Goal: Transaction & Acquisition: Book appointment/travel/reservation

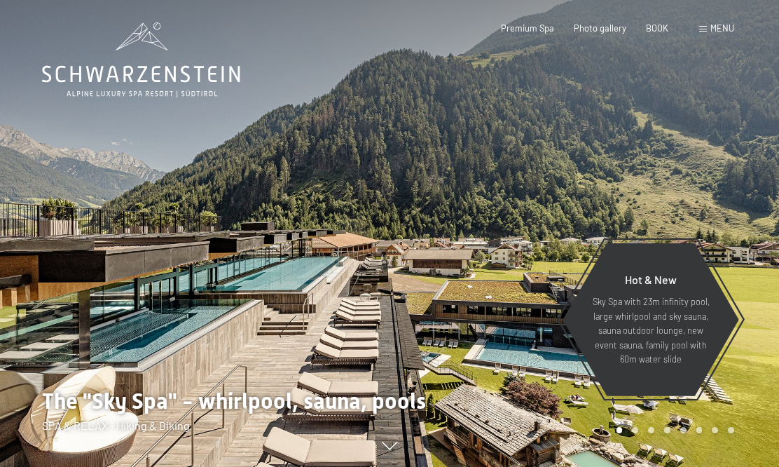
click at [663, 32] on div "BOOK" at bounding box center [657, 28] width 22 height 13
click at [665, 22] on div "Book Inquiries Premium Spa Photo gallery BOOK menu DE IT EN Coupon Photo galler…" at bounding box center [597, 28] width 273 height 13
click at [667, 28] on font "BOOK" at bounding box center [657, 27] width 22 height 11
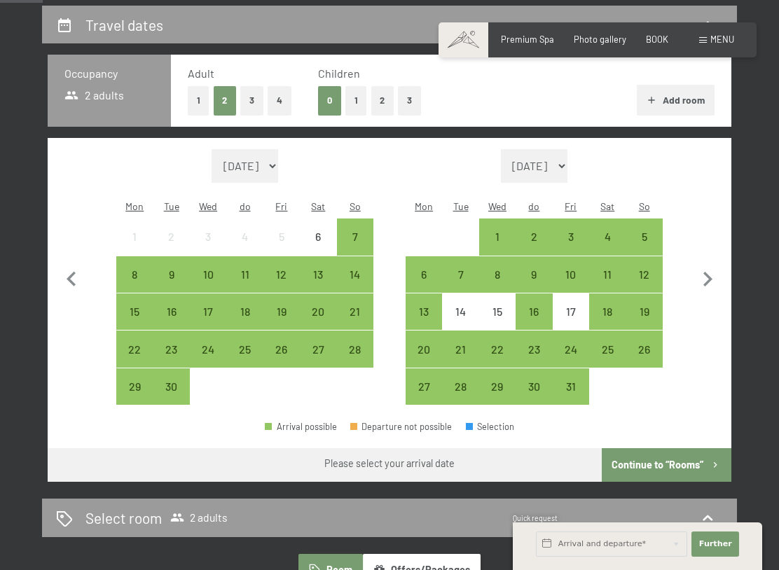
scroll to position [264, 0]
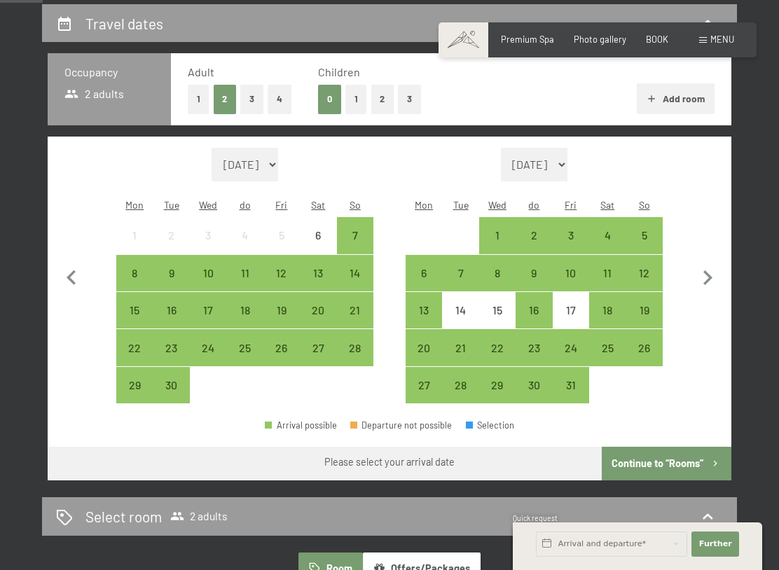
click at [349, 99] on button "1" at bounding box center [357, 99] width 22 height 29
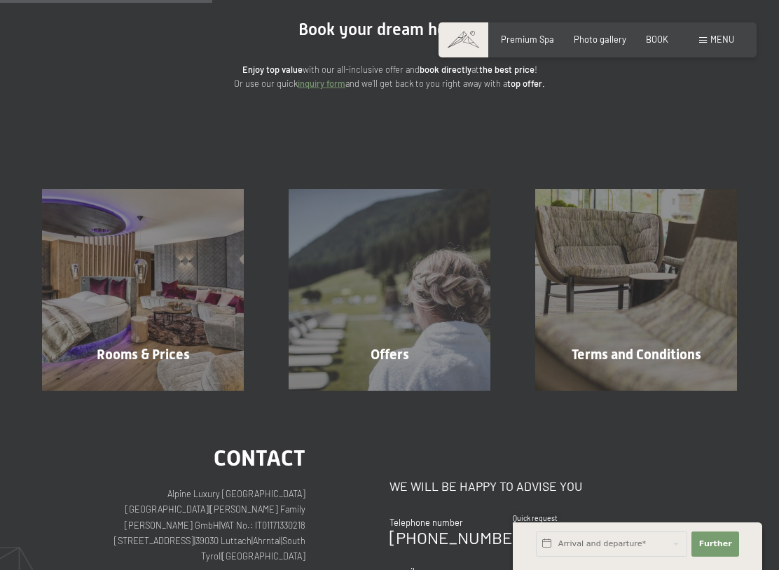
scroll to position [137, 0]
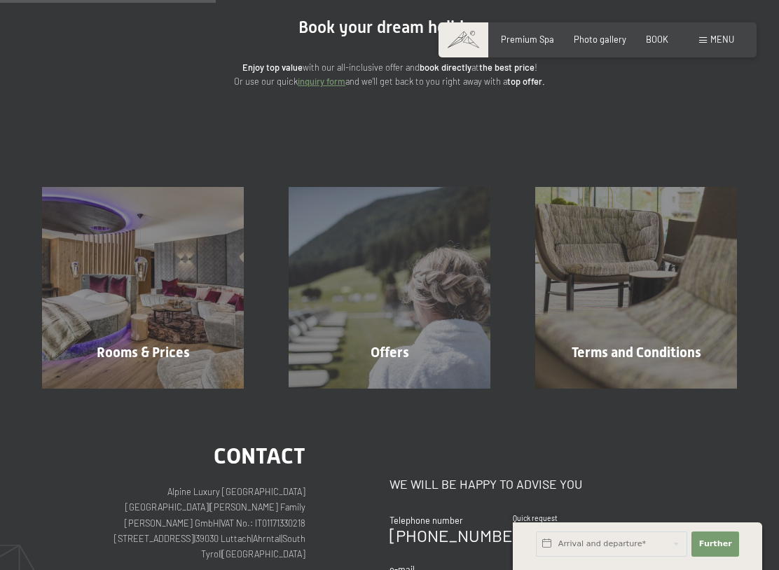
click at [356, 343] on div "Offers" at bounding box center [389, 353] width 247 height 20
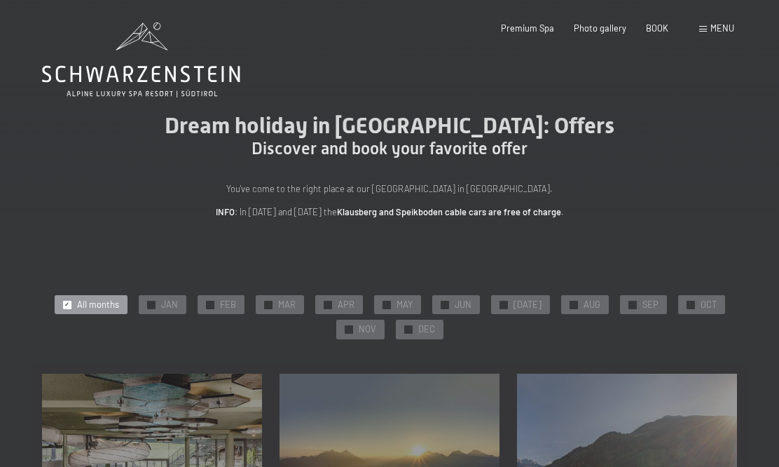
click at [631, 303] on div "✓ SEP" at bounding box center [643, 305] width 47 height 20
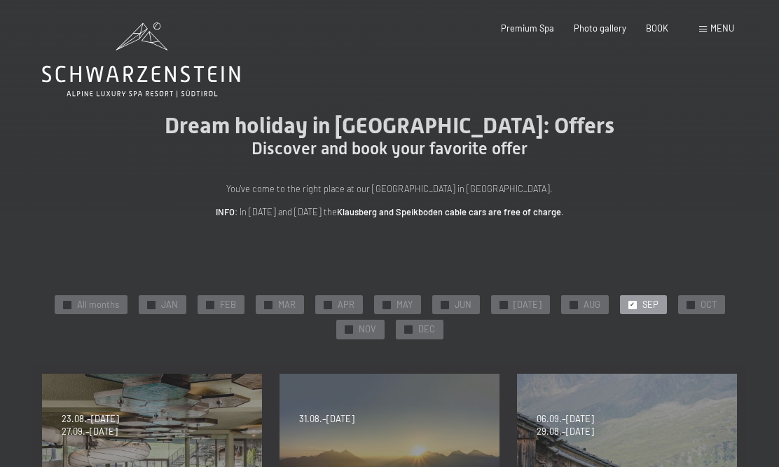
click at [692, 306] on div "✓ OCT" at bounding box center [701, 305] width 47 height 20
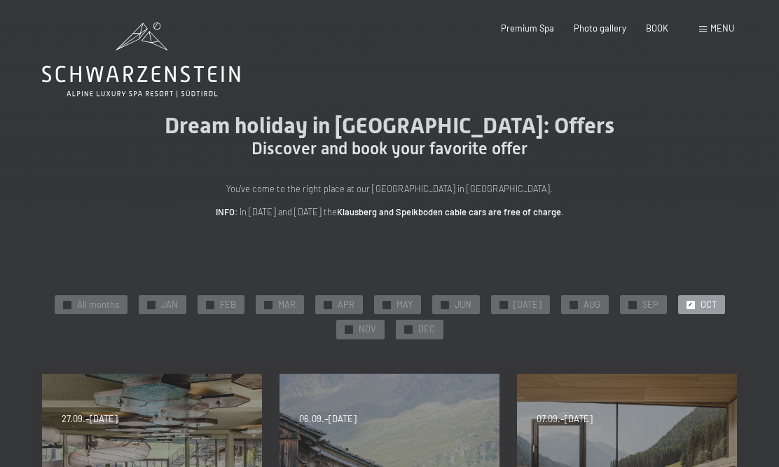
click at [351, 330] on font "✓" at bounding box center [348, 329] width 5 height 7
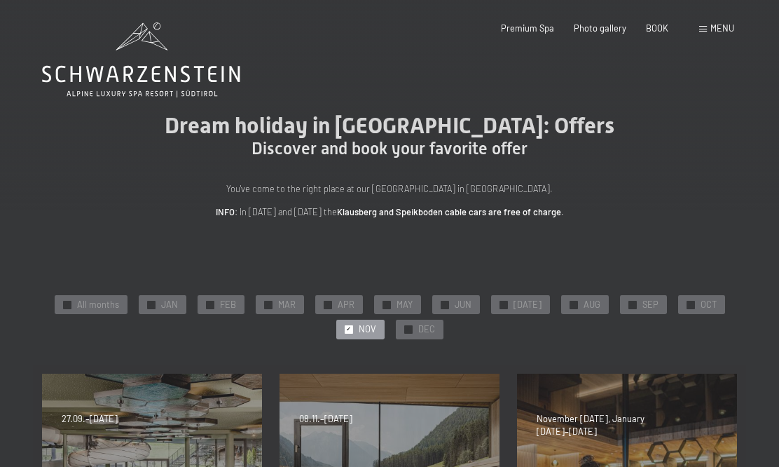
click at [409, 333] on div "✓ DEC" at bounding box center [420, 330] width 48 height 20
click at [79, 304] on div "✓ All months" at bounding box center [91, 305] width 73 height 20
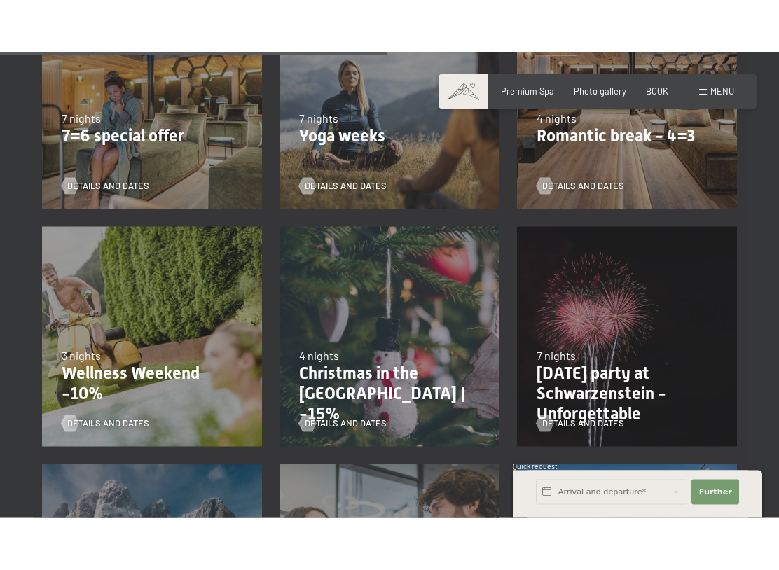
scroll to position [911, 0]
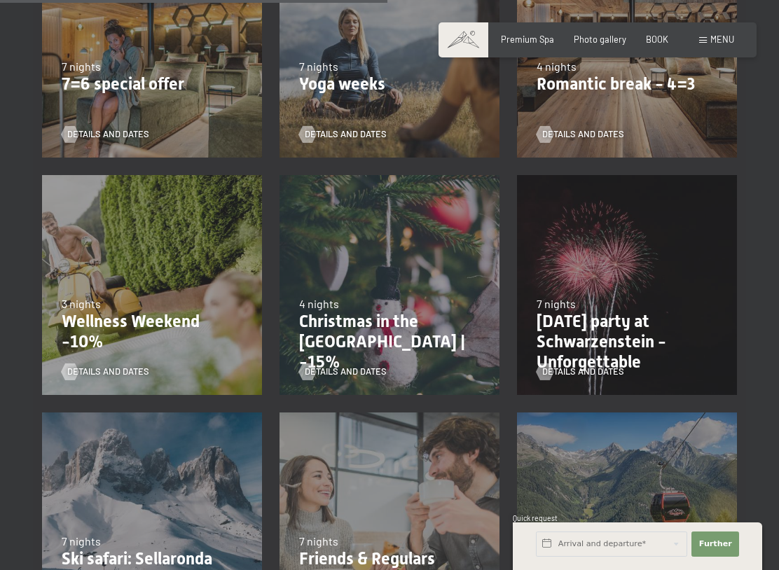
click at [319, 374] on font "Details and dates" at bounding box center [346, 371] width 82 height 11
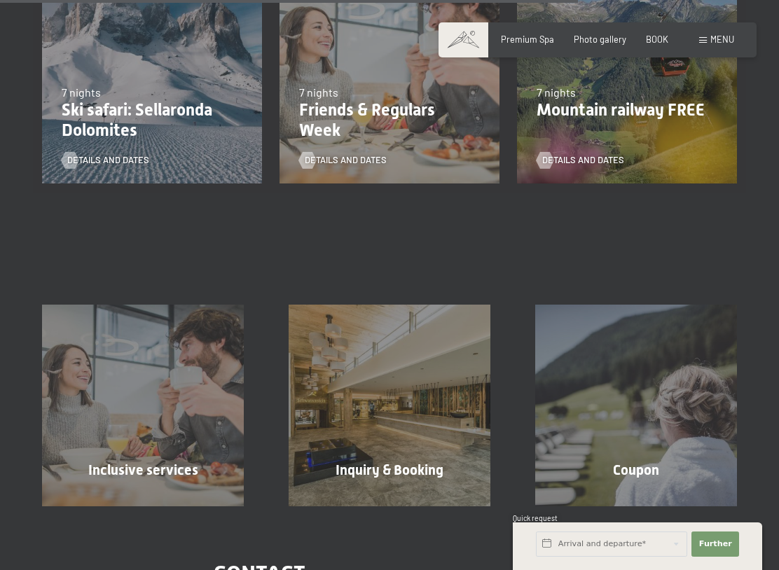
scroll to position [1362, 0]
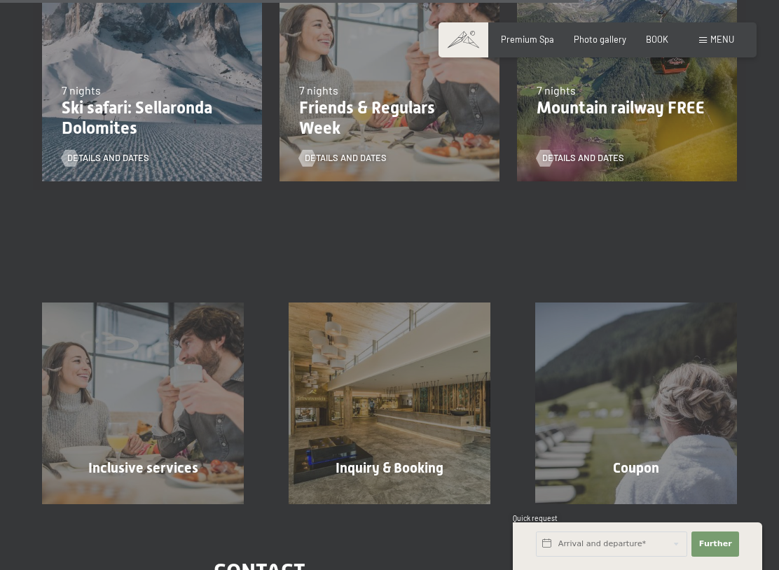
click at [128, 372] on div "Inclusive services Learn more" at bounding box center [143, 404] width 247 height 202
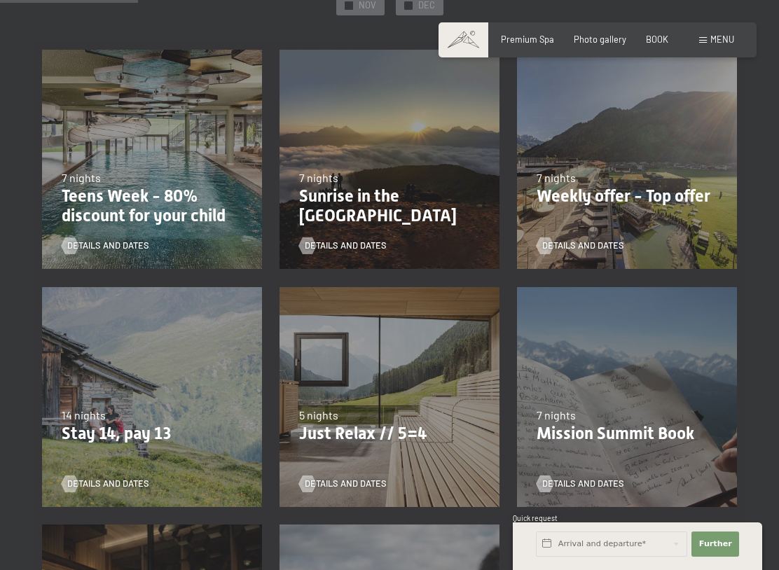
scroll to position [324, 0]
click at [573, 196] on font "Weekly offer - Top offer" at bounding box center [624, 196] width 174 height 20
click at [581, 245] on font "Details and dates" at bounding box center [583, 244] width 82 height 11
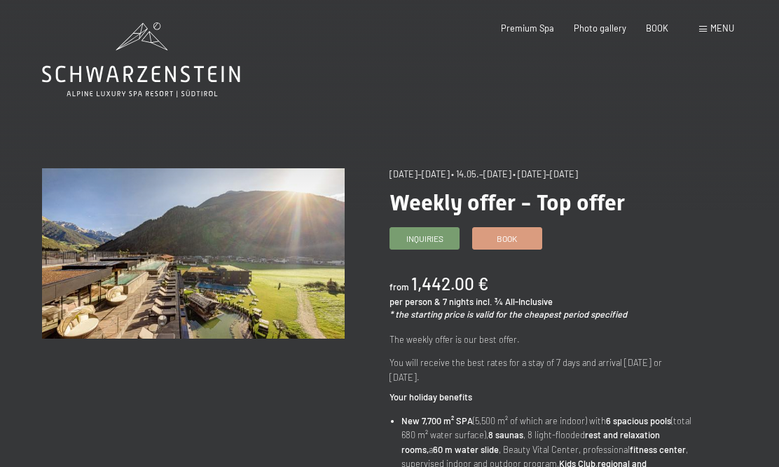
click at [523, 247] on div "Inquiries Book" at bounding box center [541, 238] width 303 height 22
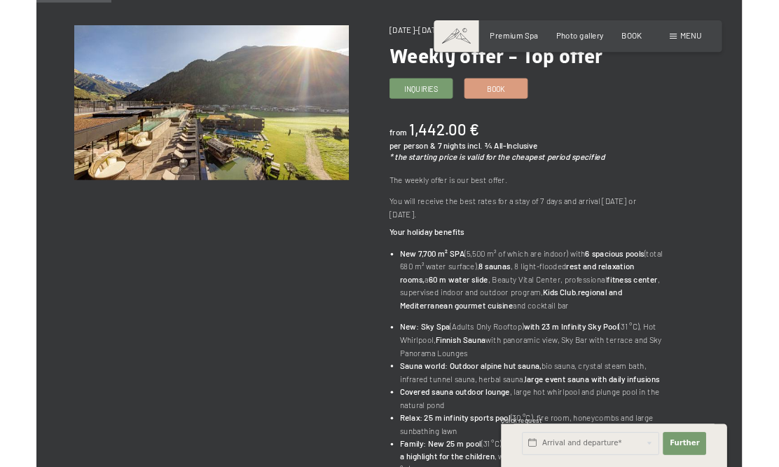
scroll to position [175, 0]
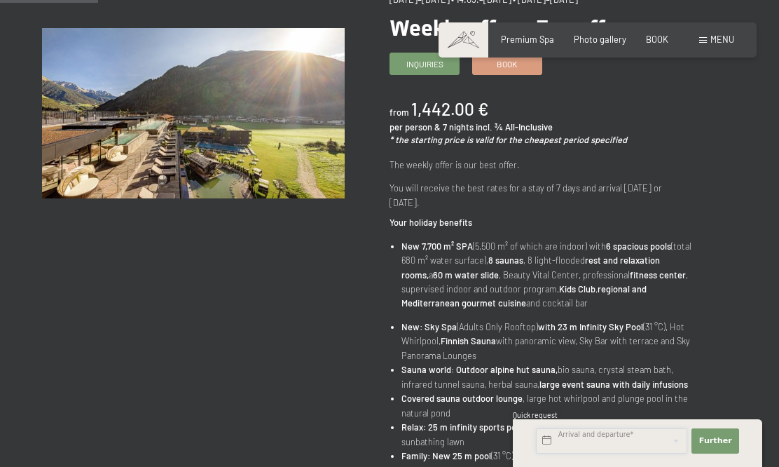
click at [570, 440] on input "text" at bounding box center [611, 440] width 151 height 25
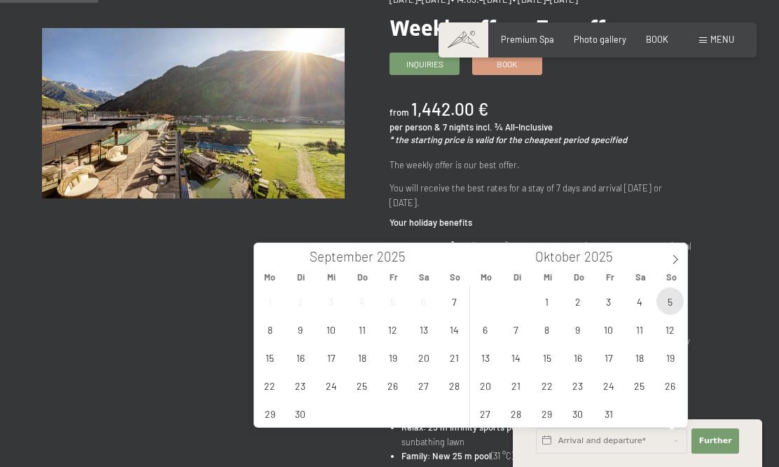
click at [664, 303] on span "5" at bounding box center [670, 300] width 27 height 27
type input "So. 05.10.2025"
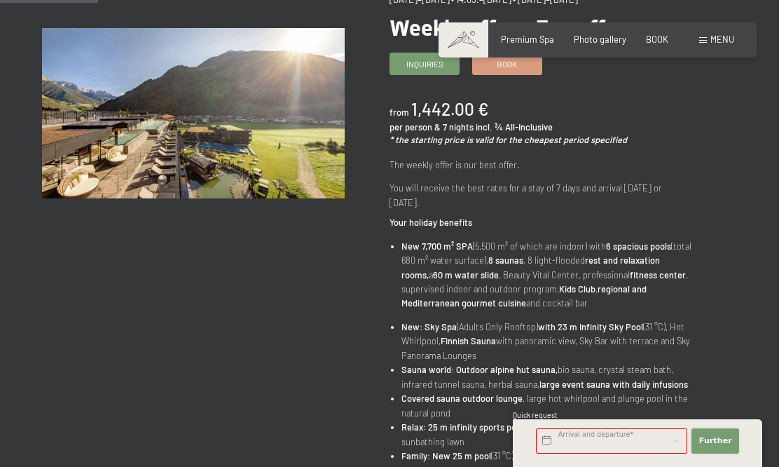
click at [716, 438] on font "Further" at bounding box center [715, 440] width 33 height 9
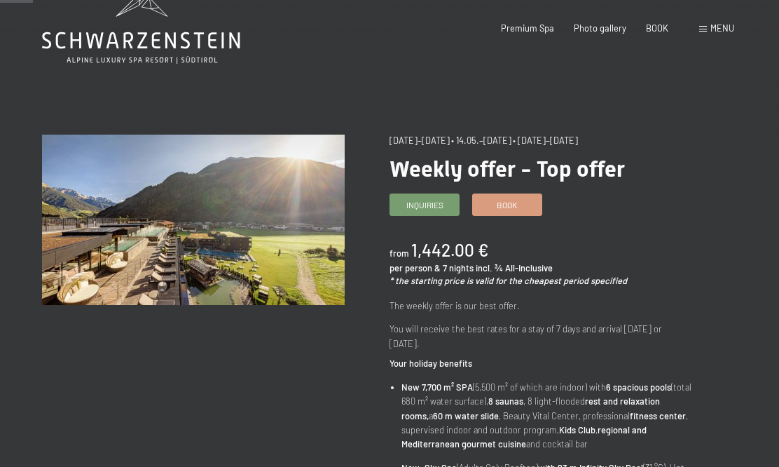
scroll to position [0, 0]
